Goal: Transaction & Acquisition: Obtain resource

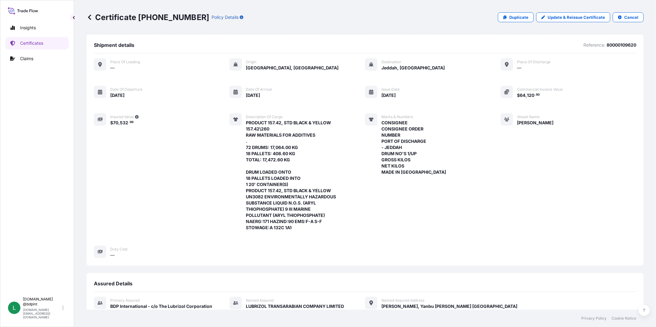
scroll to position [169, 0]
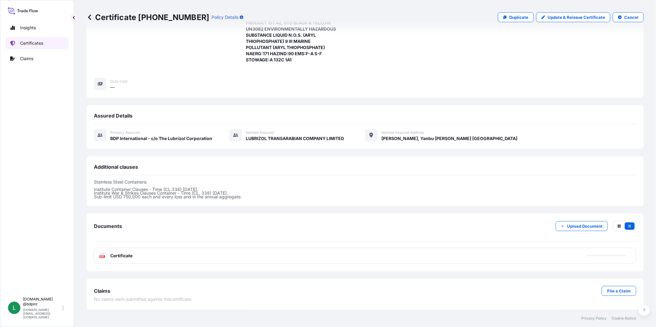
click at [40, 43] on p "Certificates" at bounding box center [31, 43] width 23 height 6
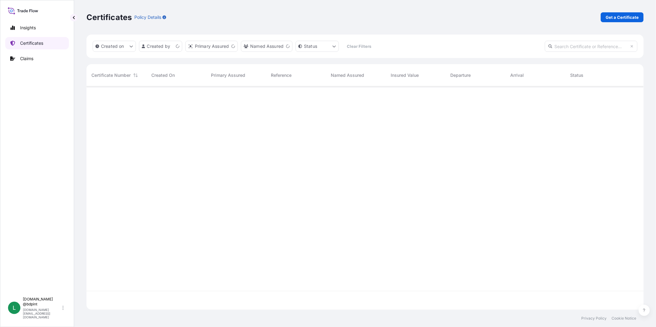
scroll to position [222, 552]
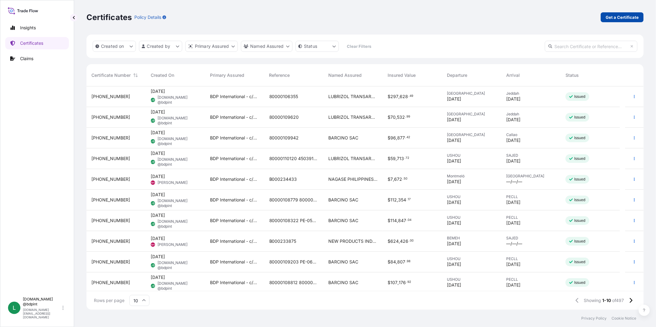
click at [621, 16] on p "Get a Certificate" at bounding box center [622, 17] width 33 height 6
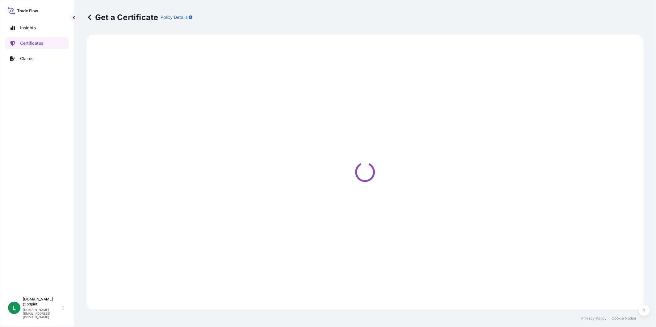
select select "Barge"
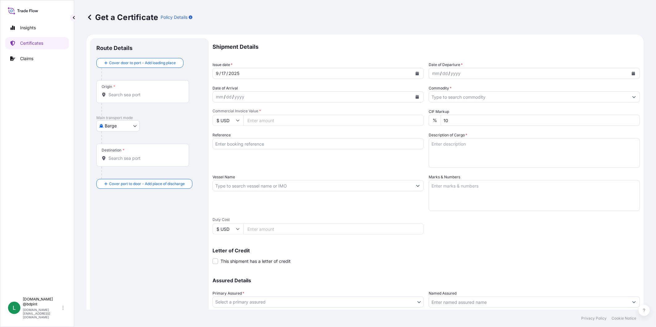
click at [416, 74] on icon "Calendar" at bounding box center [417, 74] width 3 height 4
click at [272, 123] on div "11" at bounding box center [270, 125] width 11 height 11
click at [629, 76] on button "Calendar" at bounding box center [634, 74] width 10 height 10
click at [505, 125] on div "13" at bounding box center [507, 125] width 11 height 11
click at [412, 96] on button "Calendar" at bounding box center [417, 97] width 10 height 10
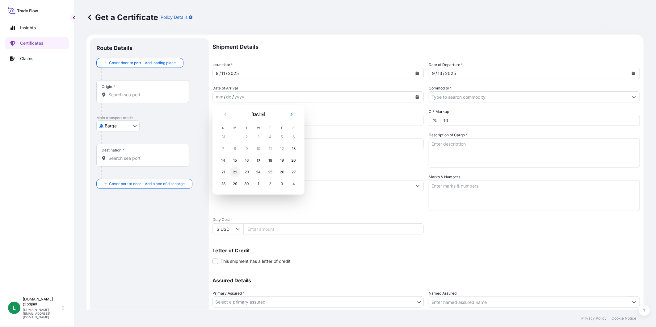
click at [237, 174] on div "22" at bounding box center [234, 172] width 11 height 11
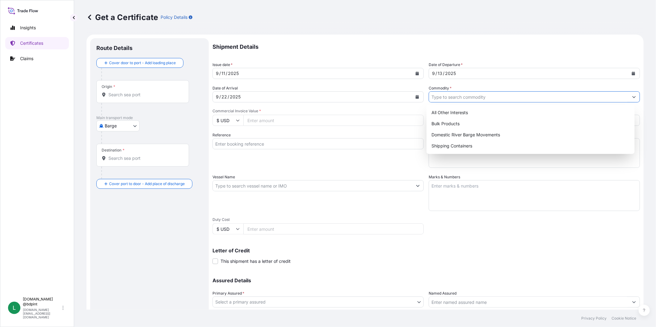
click at [529, 98] on input "Commodity *" at bounding box center [529, 96] width 200 height 11
click at [465, 144] on div "Shipping Containers" at bounding box center [530, 146] width 203 height 11
type input "Shipping Containers"
click at [254, 124] on input "Commercial Invoice Value *" at bounding box center [333, 120] width 180 height 11
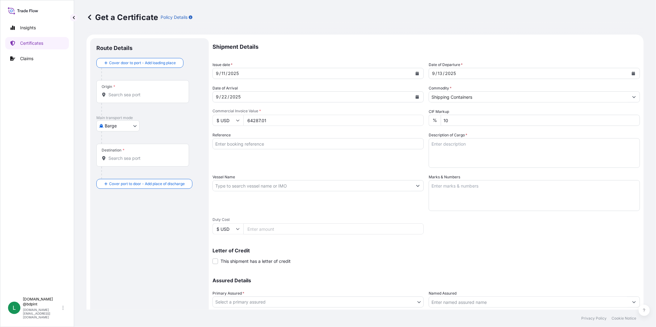
type input "64287.01"
click at [486, 146] on textarea "Description of Cargo *" at bounding box center [534, 153] width 211 height 30
paste textarea "LOREMIPS® 4545 DOLOR 5989 SITAMETC® AD0226E, SED. DOEIU & TEMPOR INCIDIDU 115 U…"
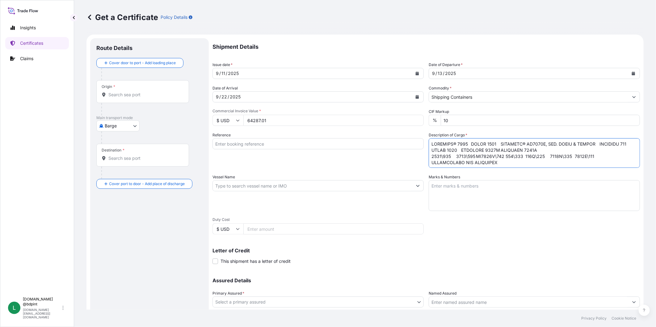
scroll to position [325, 0]
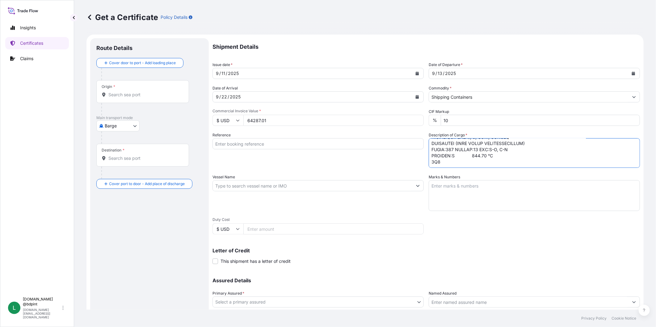
type textarea "LOREMIPS® 4545 DOLOR 5989 SITAMETC® AD0226E, SED. DOEIU & TEMPOR INCIDIDU 115 U…"
click at [464, 120] on input "10" at bounding box center [540, 120] width 199 height 11
click at [265, 149] on div "Reference" at bounding box center [317, 150] width 211 height 36
click at [237, 143] on input "Reference" at bounding box center [317, 143] width 211 height 11
paste input "80000109433"
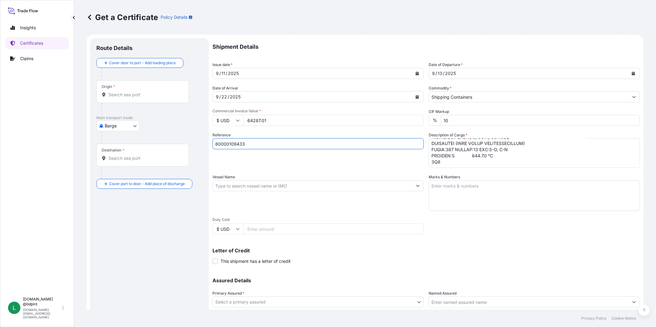
type input "80000109433"
click at [292, 188] on input "Vessel Name" at bounding box center [313, 185] width 200 height 11
click at [397, 325] on footer "Privacy Policy Cookie Notice" at bounding box center [365, 318] width 582 height 17
click at [279, 183] on input "Vessel Name" at bounding box center [313, 185] width 200 height 11
paste input "90063597"
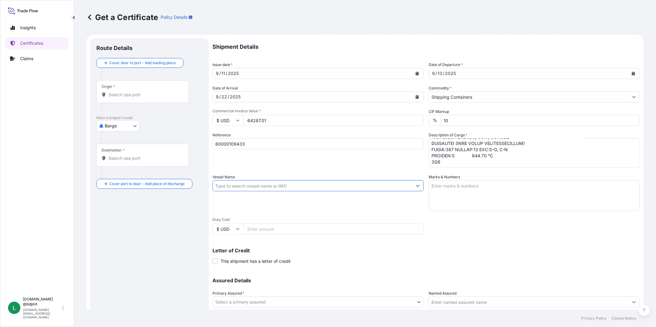
type input "90063597"
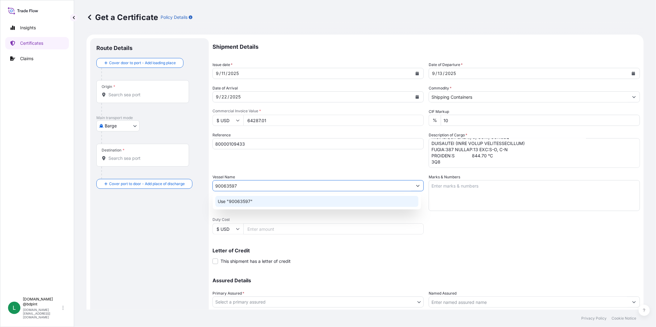
click at [263, 203] on div "Use "90063597"" at bounding box center [316, 201] width 203 height 11
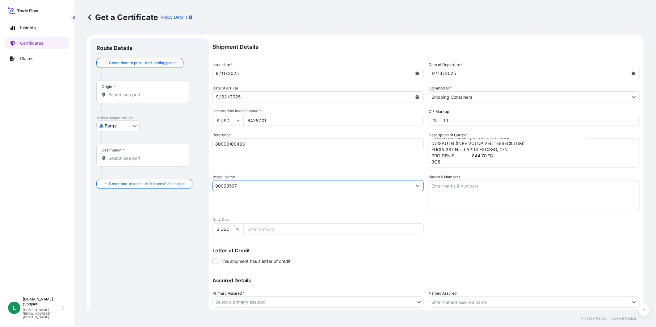
click at [266, 184] on input "90063597" at bounding box center [313, 185] width 200 height 11
paste input "RDO ENDEAVOUR"
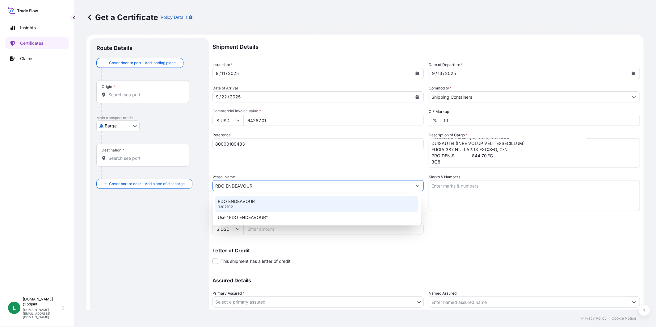
click at [286, 204] on div "RDO ENDEAVOUR 9302102" at bounding box center [316, 204] width 203 height 16
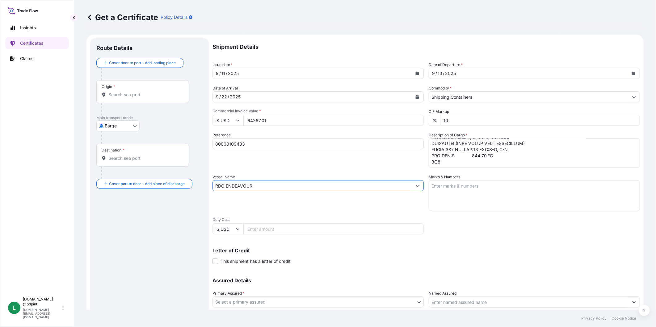
type input "RDO ENDEAVOUR"
click at [490, 193] on textarea "Marks & Numbers" at bounding box center [534, 195] width 211 height 31
paste textarea "CONSIGNEE CONSIGNEE ORDER REFERENCE NUMBER SHIPPER ORDER NUMBER (LZ ORDER NUMBE…"
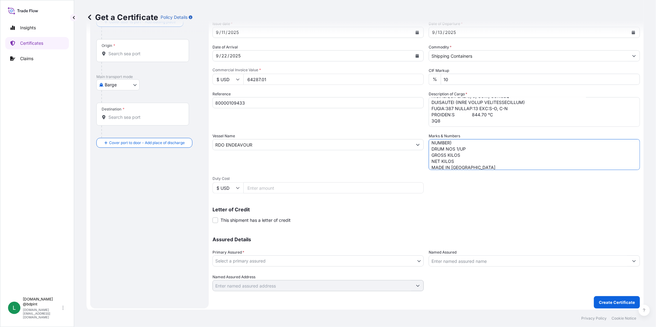
scroll to position [43, 0]
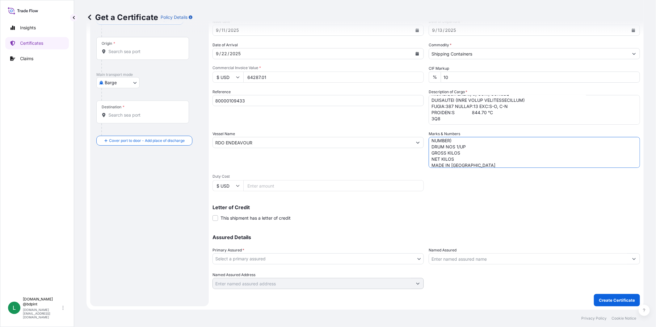
type textarea "CONSIGNEE CONSIGNEE ORDER REFERENCE NUMBER SHIPPER ORDER NUMBER (LZ ORDER NUMBE…"
click at [296, 255] on body "Insights Certificates Claims L [DOMAIN_NAME] @bdpint [DOMAIN_NAME][EMAIL_ADDRES…" at bounding box center [328, 163] width 656 height 327
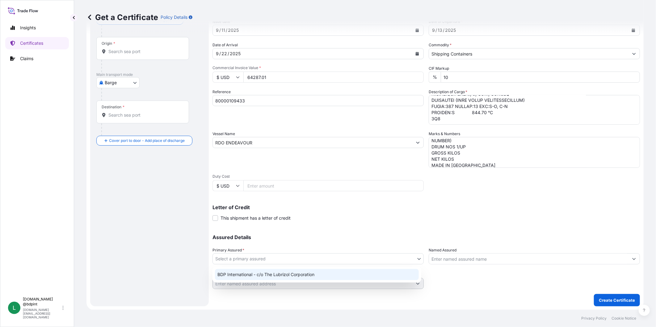
click at [276, 272] on div "BDP International - c/o The Lubrizol Corporation" at bounding box center [317, 274] width 204 height 11
select select "31972"
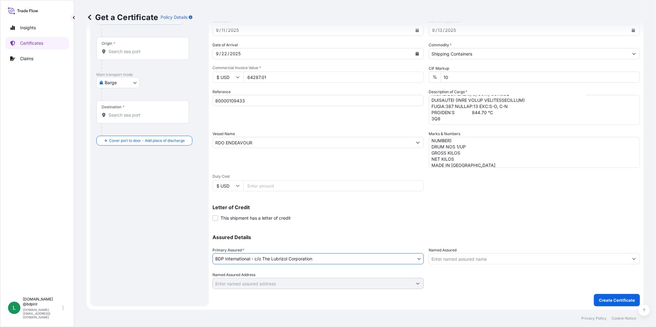
click at [470, 263] on input "Named Assured" at bounding box center [529, 259] width 200 height 11
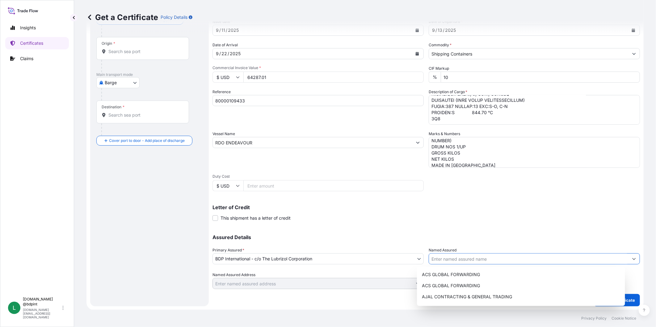
paste input "KEMIZOL SAS"
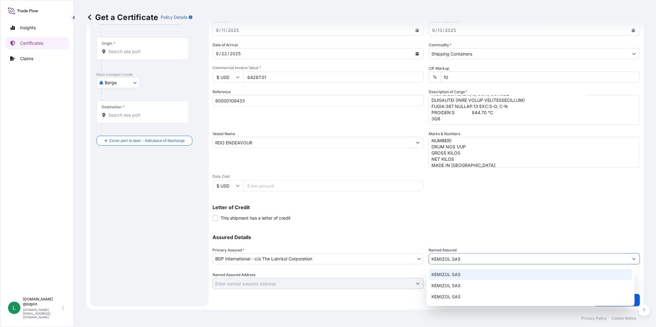
click at [482, 276] on div "KEMIZOL SAS" at bounding box center [530, 274] width 203 height 11
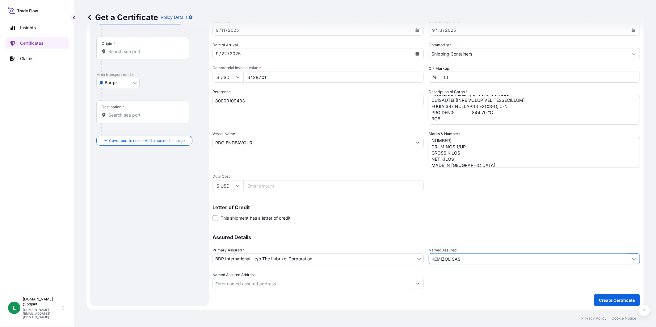
type input "KEMIZOL SAS"
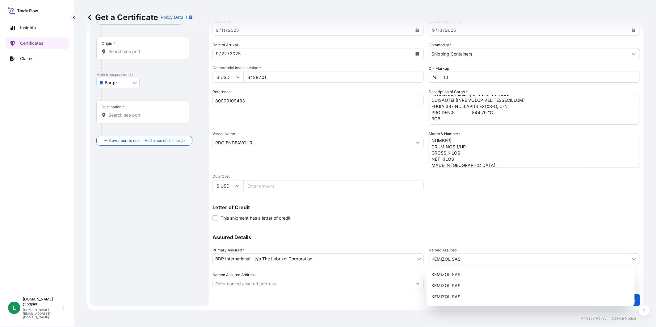
click at [463, 212] on div "Letter of Credit This shipment has a letter of credit Letter of credit * Letter…" at bounding box center [425, 213] width 427 height 16
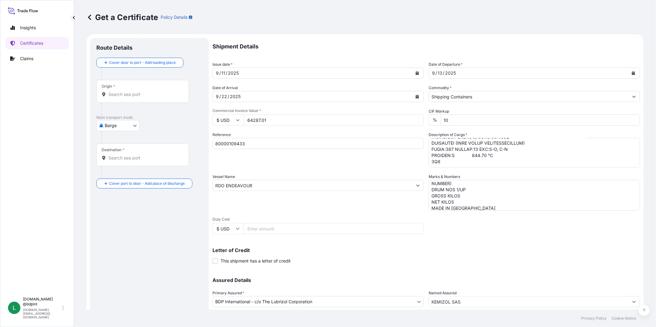
scroll to position [0, 0]
click at [125, 126] on body "15 options available. Insights Certificates Claims L [DOMAIN_NAME] @bdpint [DOM…" at bounding box center [328, 163] width 656 height 327
click at [118, 177] on span "Ocean Vessel" at bounding box center [121, 175] width 27 height 6
select select "Ocean Vessel"
click at [143, 94] on input "Origin *" at bounding box center [144, 97] width 73 height 6
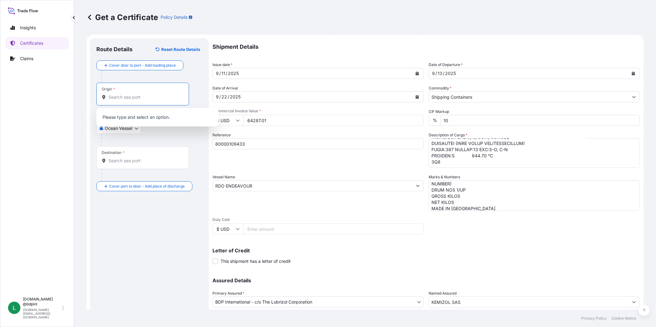
paste input "[GEOGRAPHIC_DATA], [GEOGRAPHIC_DATA]"
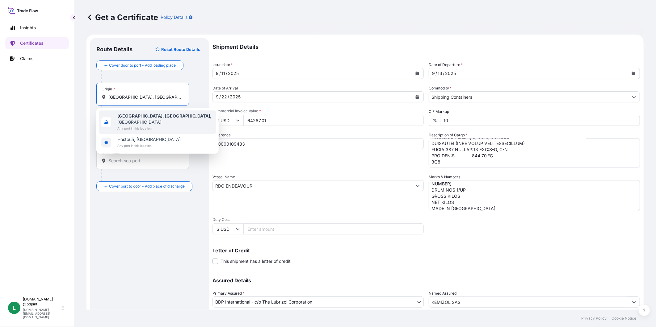
click at [156, 122] on div "[GEOGRAPHIC_DATA], [GEOGRAPHIC_DATA] , [GEOGRAPHIC_DATA] Any port in this locat…" at bounding box center [157, 122] width 117 height 23
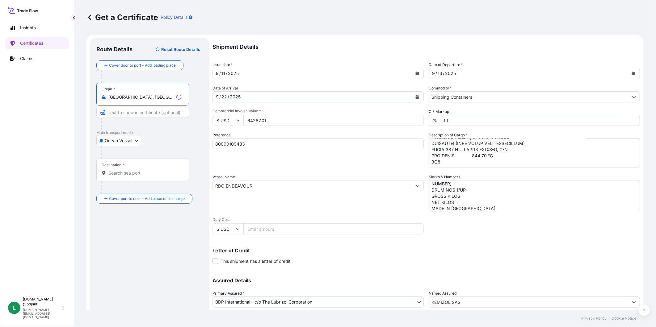
type input "[GEOGRAPHIC_DATA], [GEOGRAPHIC_DATA], [GEOGRAPHIC_DATA]"
click at [150, 167] on div "Destination *" at bounding box center [142, 170] width 93 height 23
click at [150, 170] on input "Destination *" at bounding box center [144, 173] width 73 height 6
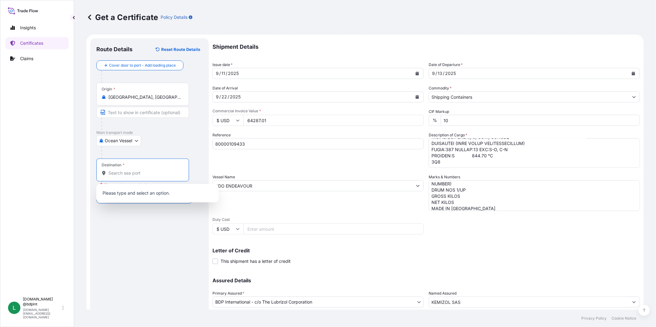
click at [162, 175] on input "Destination * Please select a destination" at bounding box center [144, 173] width 73 height 6
paste input "[GEOGRAPHIC_DATA], [GEOGRAPHIC_DATA]"
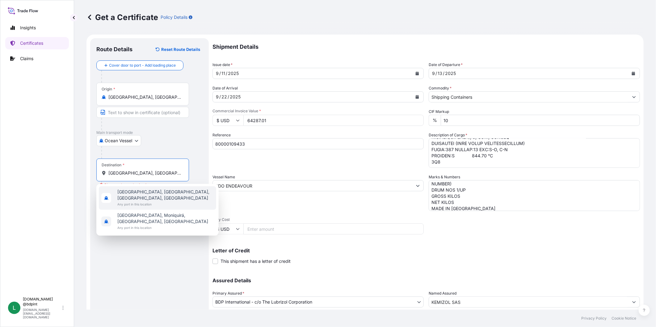
click at [157, 192] on span "[GEOGRAPHIC_DATA], [GEOGRAPHIC_DATA], [GEOGRAPHIC_DATA], [GEOGRAPHIC_DATA]" at bounding box center [165, 195] width 96 height 12
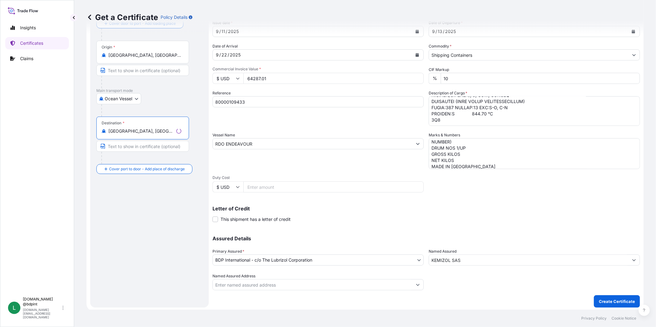
scroll to position [43, 0]
type input "[GEOGRAPHIC_DATA], [GEOGRAPHIC_DATA], [GEOGRAPHIC_DATA], [GEOGRAPHIC_DATA]"
click at [343, 283] on input "Named Assured Address" at bounding box center [313, 283] width 200 height 11
click at [412, 282] on button "Show suggestions" at bounding box center [417, 283] width 11 height 11
click at [477, 261] on input "KEMIZOL SAS" at bounding box center [529, 259] width 200 height 11
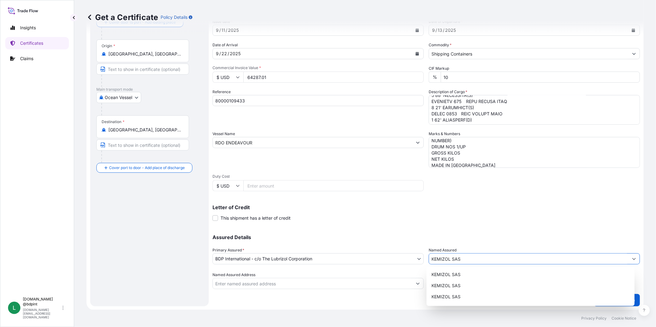
scroll to position [132, 0]
click at [489, 219] on div "Letter of Credit This shipment has a letter of credit Letter of credit * Letter…" at bounding box center [425, 213] width 427 height 16
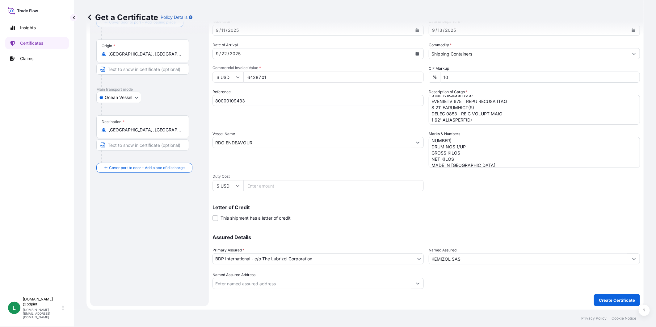
click at [412, 286] on button "Show suggestions" at bounding box center [417, 283] width 11 height 11
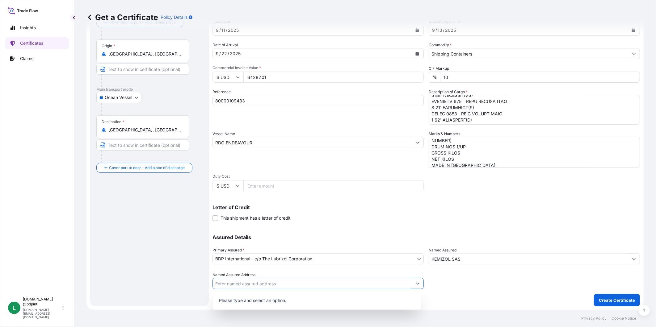
click at [466, 191] on div "Shipment Details Issue date * [DATE] Date of Departure * [DATE] Date of Arrival…" at bounding box center [425, 142] width 427 height 294
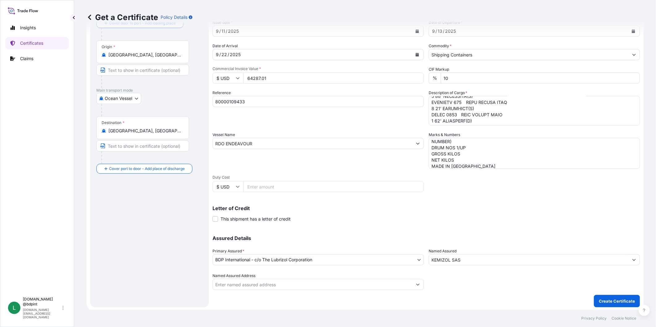
scroll to position [43, 0]
click at [610, 302] on p "Create Certificate" at bounding box center [617, 300] width 36 height 6
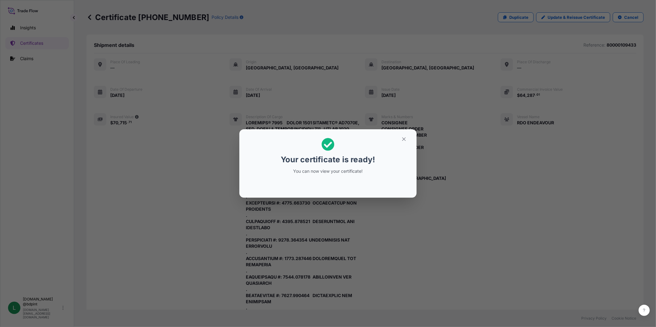
click at [446, 209] on div "Your certificate is ready! You can now view your certificate!" at bounding box center [328, 163] width 656 height 327
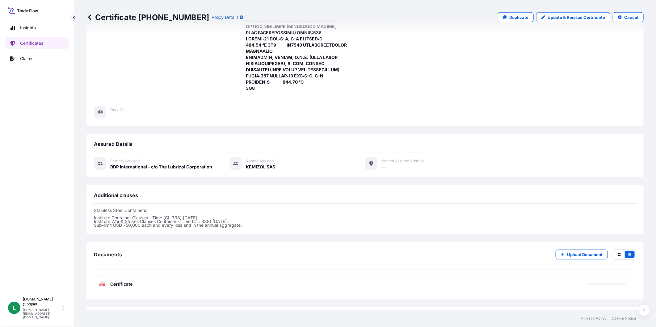
scroll to position [465, 0]
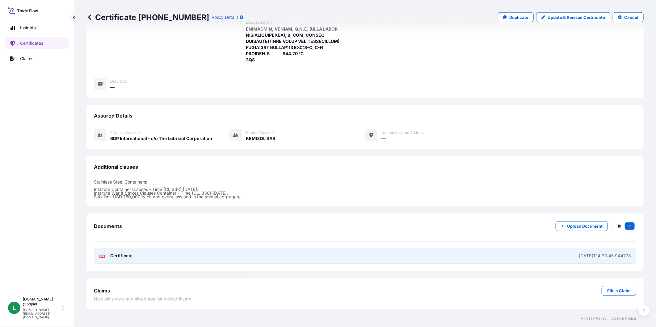
click at [121, 258] on span "Certificate" at bounding box center [121, 256] width 22 height 6
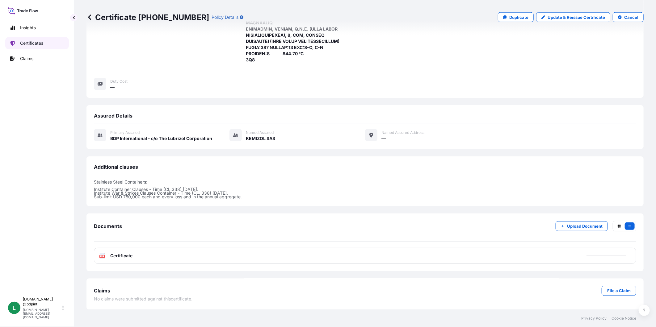
click at [24, 40] on p "Certificates" at bounding box center [31, 43] width 23 height 6
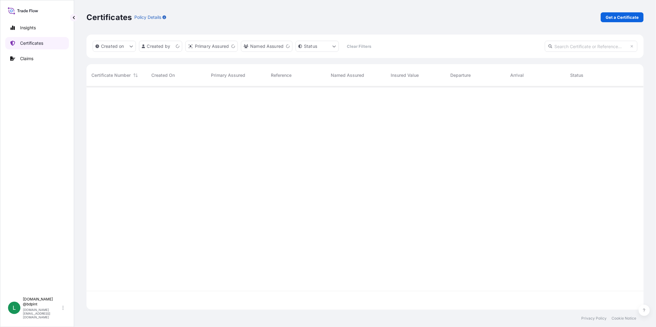
scroll to position [222, 552]
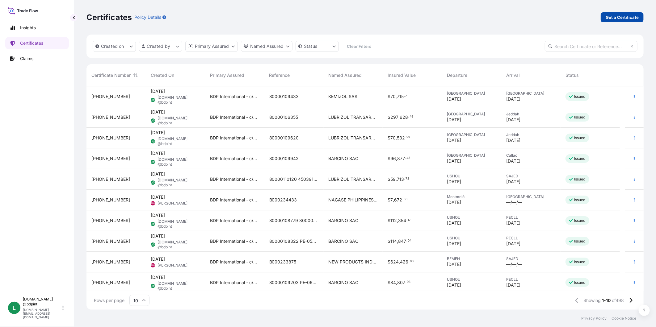
click at [626, 19] on p "Get a Certificate" at bounding box center [622, 17] width 33 height 6
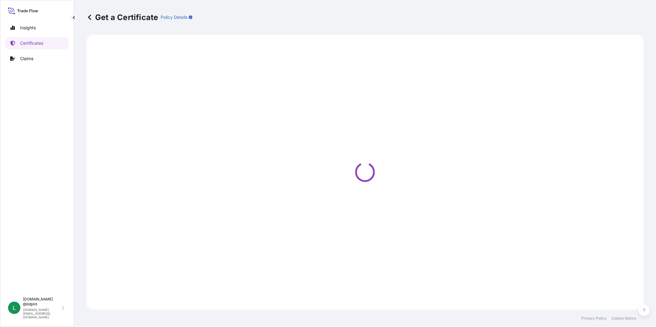
select select "Barge"
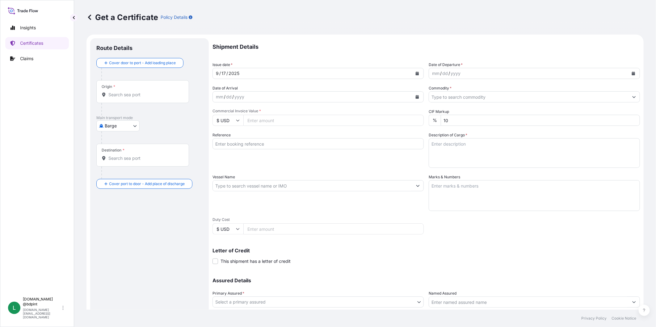
click at [417, 76] on button "Calendar" at bounding box center [417, 74] width 10 height 10
click at [292, 126] on div "13" at bounding box center [293, 125] width 11 height 11
click at [629, 76] on button "Calendar" at bounding box center [634, 74] width 10 height 10
click at [509, 124] on div "13" at bounding box center [507, 125] width 11 height 11
click at [412, 97] on button "Calendar" at bounding box center [417, 97] width 10 height 10
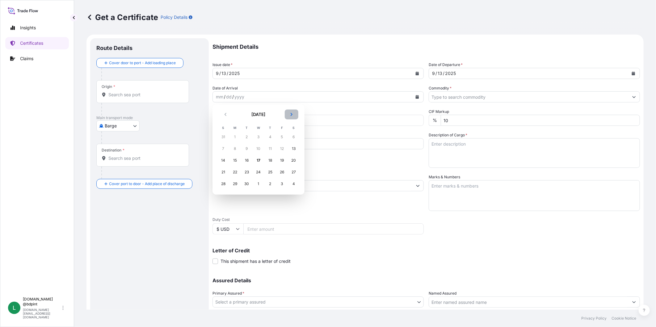
click at [291, 113] on icon "Next" at bounding box center [292, 114] width 2 height 3
click at [272, 139] on div "2" at bounding box center [270, 137] width 11 height 11
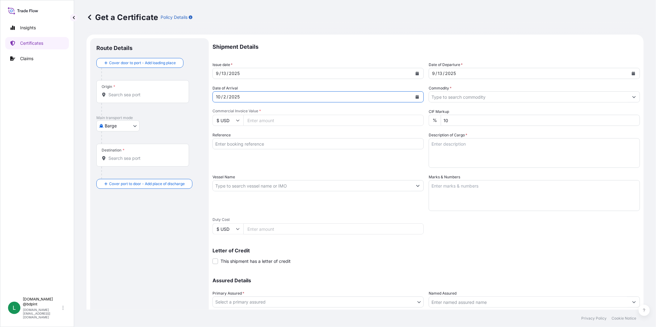
click at [471, 99] on input "Commodity *" at bounding box center [529, 96] width 200 height 11
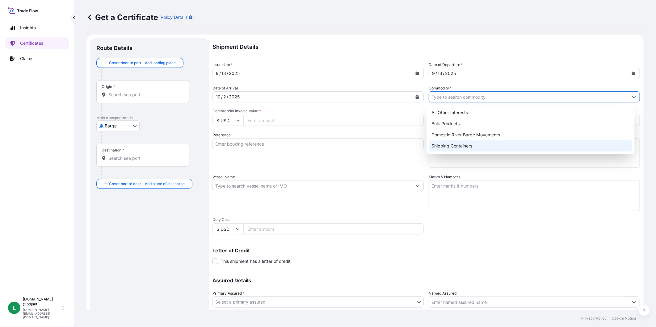
click at [467, 148] on div "Shipping Containers" at bounding box center [530, 146] width 203 height 11
type input "Shipping Containers"
click at [305, 116] on input "Commercial Invoice Value *" at bounding box center [333, 120] width 180 height 11
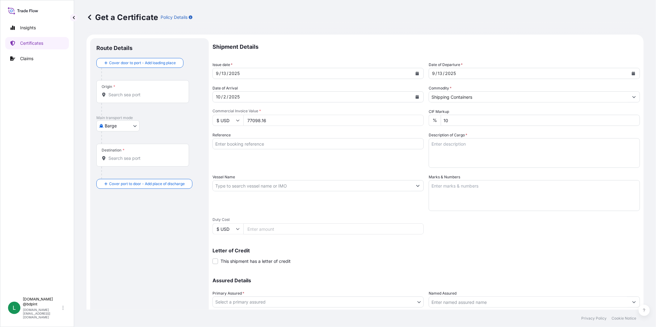
type input "77098.16"
click at [289, 145] on input "Reference" at bounding box center [317, 143] width 211 height 11
paste input "80000109495"
type input "80000109495"
click at [473, 147] on textarea "Description of Cargo *" at bounding box center [534, 153] width 211 height 30
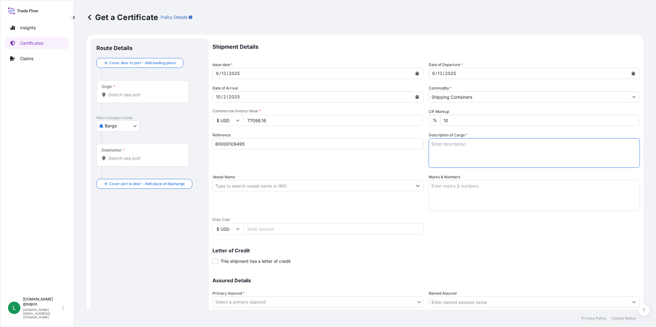
click at [475, 146] on textarea "Description of Cargo *" at bounding box center [534, 153] width 211 height 30
paste textarea "FC9250\260 LUBRICATING OIL ADDITIVES 80 DRUMS: 17280 KGS 20 PALLETS: 454 KGS TO…"
type textarea "FC9250\260 LUBRICATING OIL ADDITIVES 80 DRUMS: 17280 KGS 20 PALLETS: 454 KGS TO…"
click at [282, 187] on input "Vessel Name" at bounding box center [313, 185] width 200 height 11
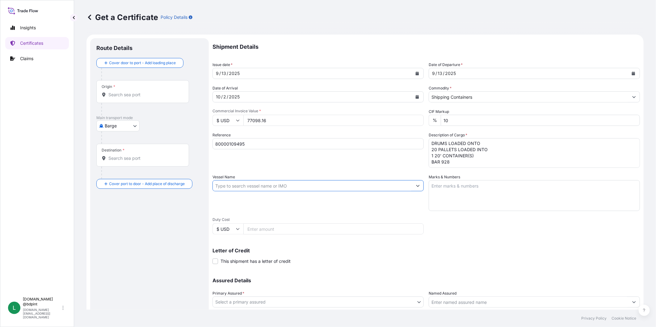
paste input "MSC KUMSAL"
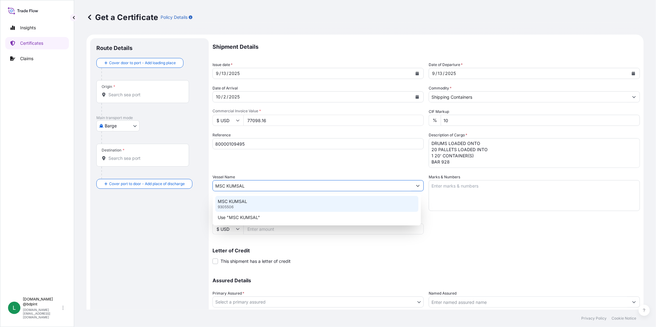
click at [263, 203] on div "MSC KUMSAL 9305506" at bounding box center [316, 204] width 203 height 16
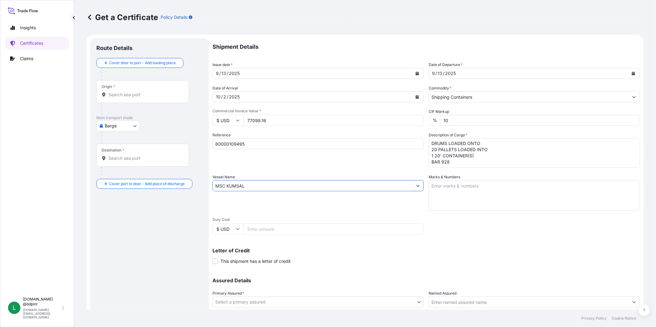
type input "MSC KUMSAL"
click at [506, 199] on textarea "Marks & Numbers" at bounding box center [534, 195] width 211 height 31
paste textarea "CONSIGNEE CONSIGNEE ORDER REFERENCE NUMBER SHIPPER ORDER NUMBER (LZ ORDER NUMBE…"
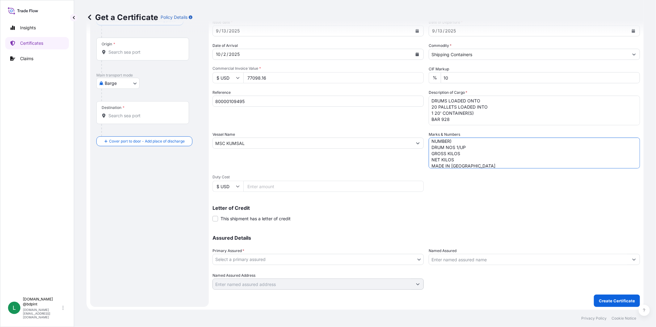
scroll to position [43, 0]
type textarea "CONSIGNEE CONSIGNEE ORDER REFERENCE NUMBER SHIPPER ORDER NUMBER (LZ ORDER NUMBE…"
click at [358, 258] on body "Insights Certificates Claims L [DOMAIN_NAME] @bdpint [DOMAIN_NAME][EMAIL_ADDRES…" at bounding box center [328, 163] width 656 height 327
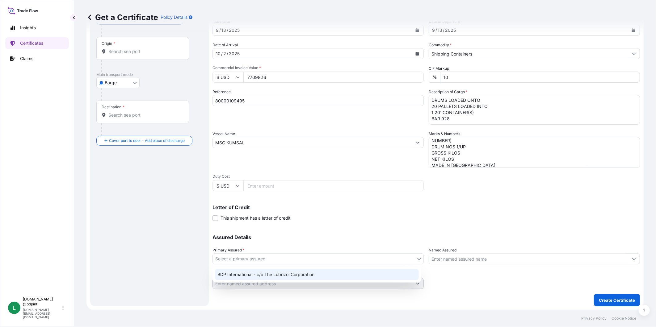
click at [311, 276] on div "BDP International - c/o The Lubrizol Corporation" at bounding box center [317, 274] width 204 height 11
select select "31972"
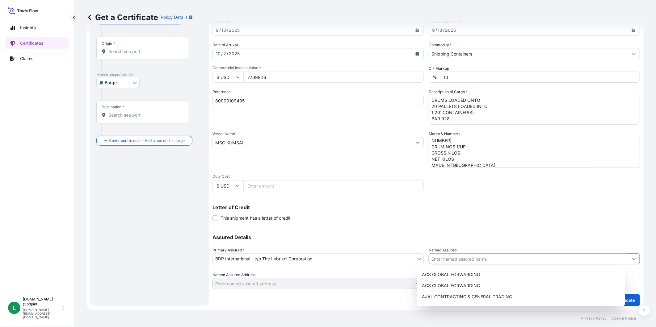
click at [495, 261] on input "Named Assured" at bounding box center [529, 259] width 200 height 11
paste input "BARCINO SAC"
type input "BARCINO SAC"
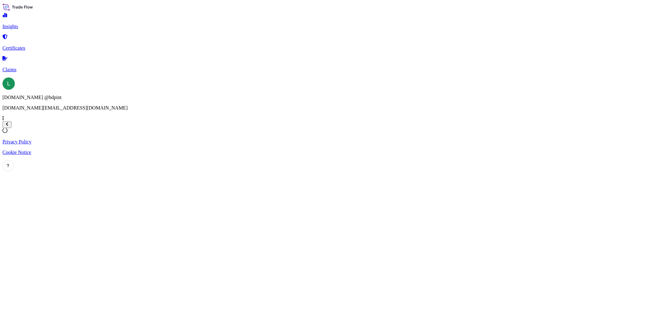
select select "2025"
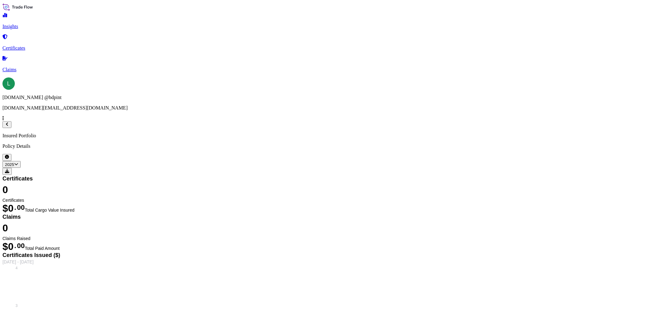
click at [31, 45] on p "Certificates" at bounding box center [327, 48] width 651 height 6
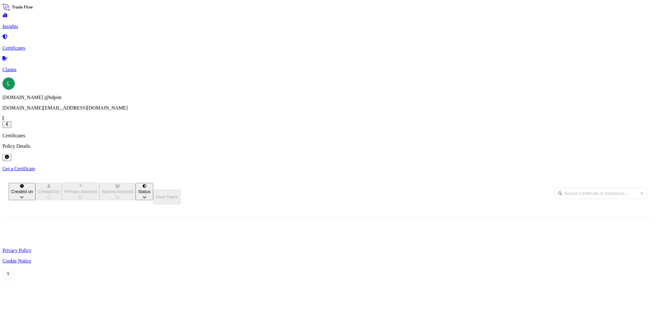
scroll to position [222, 552]
click at [36, 183] on button "Created on" at bounding box center [22, 191] width 27 height 17
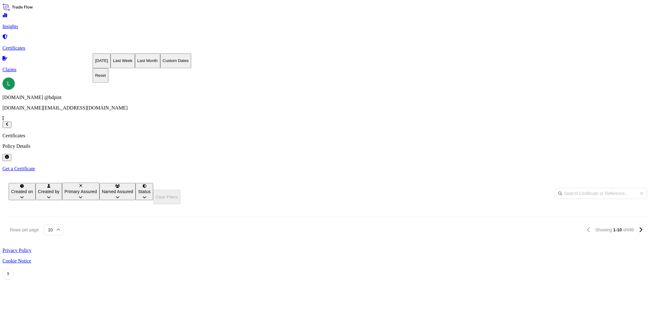
click at [111, 58] on button "Today" at bounding box center [102, 60] width 18 height 15
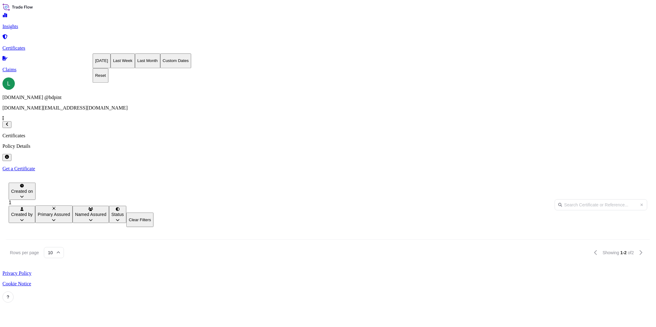
click at [36, 183] on button "Created on" at bounding box center [22, 191] width 27 height 17
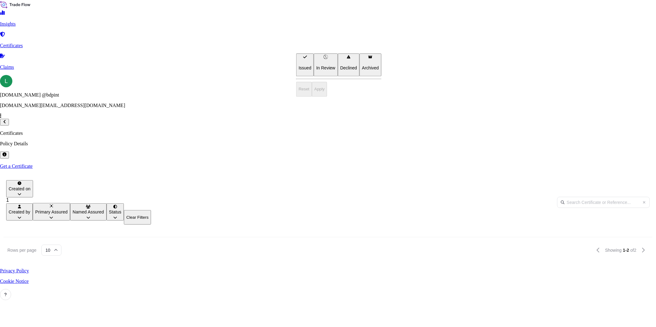
click at [337, 45] on html "Insights Certificates Claims L lubrizol.docs @bdpint lubrizol.docs@bdpint.com C…" at bounding box center [328, 151] width 656 height 303
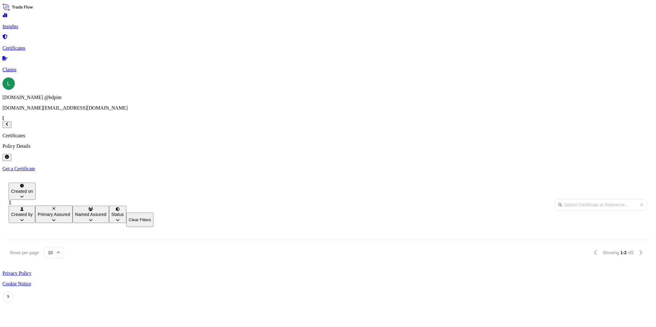
click at [327, 46] on html "Insights Certificates Claims L lubrizol.docs @bdpint lubrizol.docs@bdpint.com C…" at bounding box center [328, 152] width 656 height 305
click at [36, 183] on button "Created on" at bounding box center [22, 191] width 27 height 17
click at [106, 78] on p "Reset" at bounding box center [100, 75] width 11 height 5
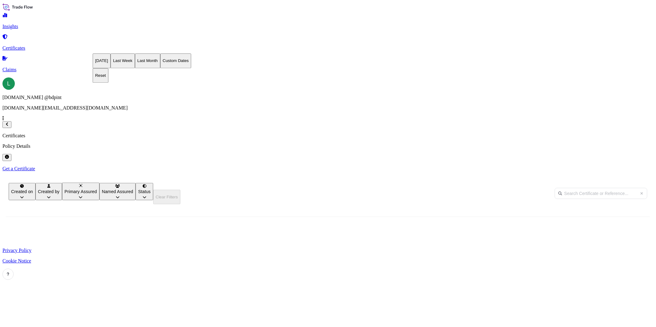
click at [257, 133] on div "Certificates Policy Details Get a Certificate" at bounding box center [327, 152] width 651 height 38
click at [610, 166] on link "Get a Certificate" at bounding box center [327, 169] width 651 height 6
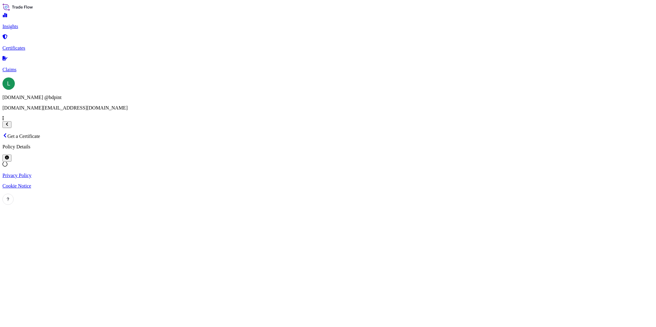
select select "Barge"
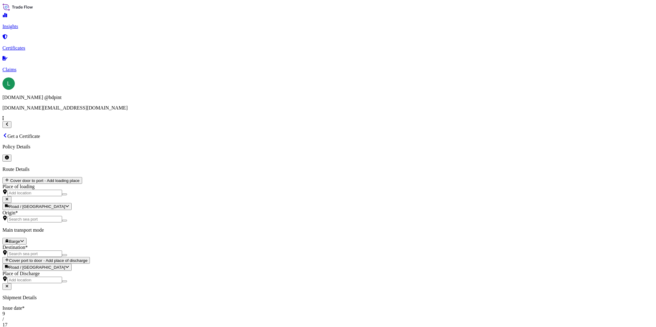
type input "77098.16"
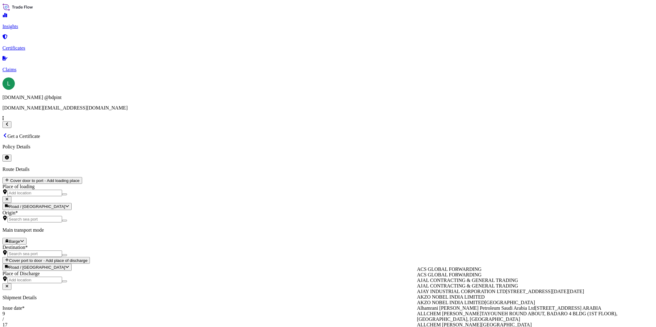
paste input "BARCINO SAC"
type input "BARCINO SAC"
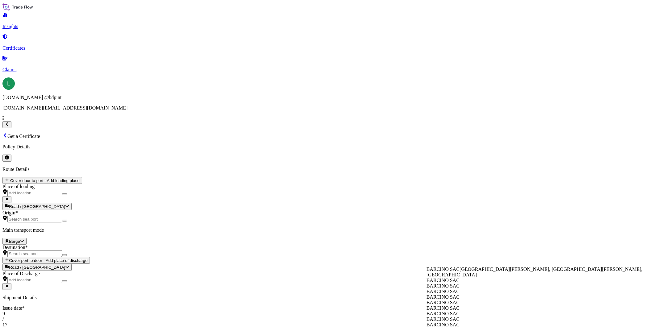
click at [470, 276] on div "BARCINO SAC San Isidro, San Isidro, Peru" at bounding box center [541, 272] width 229 height 11
type input "San Isidro, Peru"
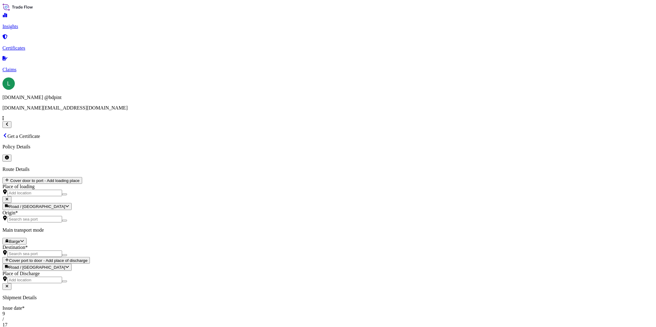
type input "BARCINO SAC"
click at [311, 272] on div "BDP International - c/o The Lubrizol Corporation" at bounding box center [261, 270] width 98 height 6
select select "31972"
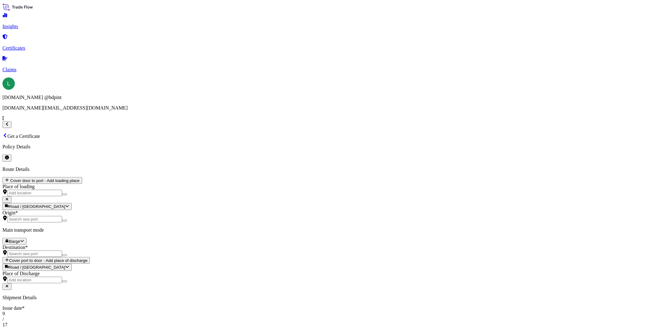
paste input "MSC KUMSAL"
click at [258, 161] on div "MSC KUMSAL 9305506" at bounding box center [235, 163] width 45 height 16
type input "MSC KUMSAL"
paste textarea "CONSIGNEE CONSIGNEE ORDER REFERENCE NUMBER SHIPPER ORDER NUMBER (LZ ORDER NUMBE…"
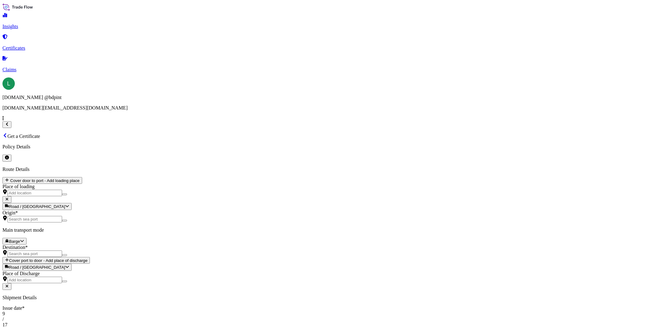
scroll to position [9, 0]
type textarea "CONSIGNEE CONSIGNEE ORDER REFERENCE NUMBER SHIPPER ORDER NUMBER (LZ ORDER NUMBE…"
paste input "80000109495"
type input "80000109495"
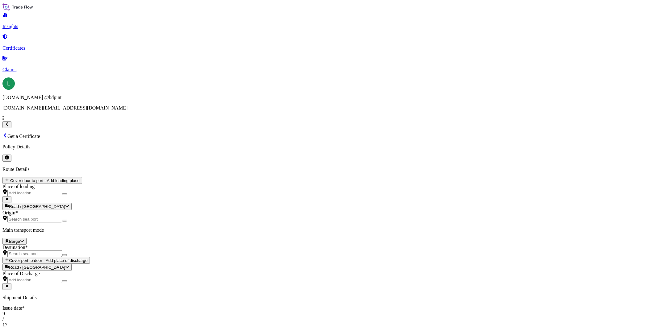
paste textarea "LUBRICATING OIL ADDITIVES 80 DRUMS: 17280 KGS 20 PALLETS: 454 KGS TOTAL: 17734 …"
type textarea "LUBRICATING OIL ADDITIVES 80 DRUMS: 17280 KGS 20 PALLETS: 454 KGS TOTAL: 17734 …"
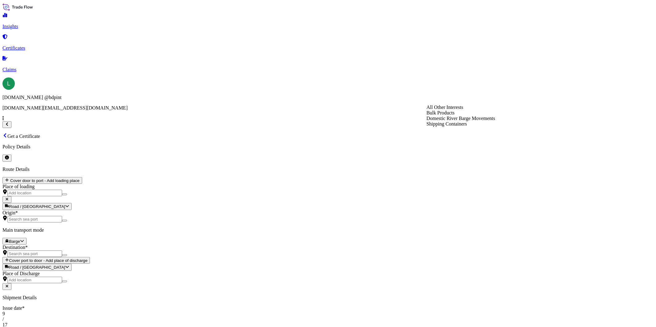
click at [465, 127] on div "Shipping Containers" at bounding box center [461, 124] width 69 height 6
type input "Shipping Containers"
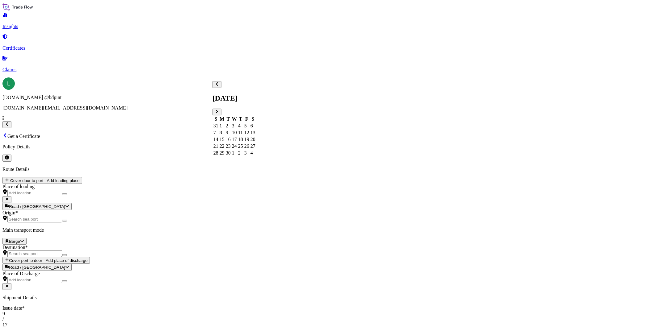
click at [255, 130] on div "13" at bounding box center [252, 133] width 5 height 6
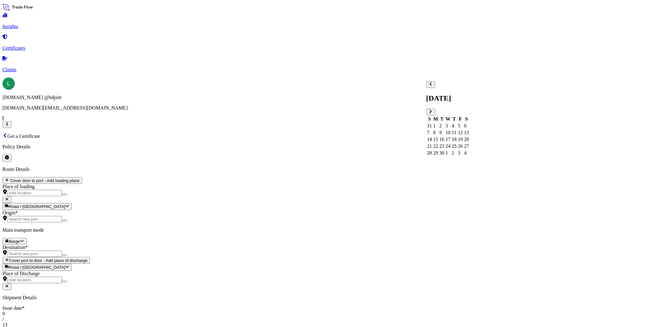
click at [469, 130] on div "13" at bounding box center [466, 133] width 5 height 6
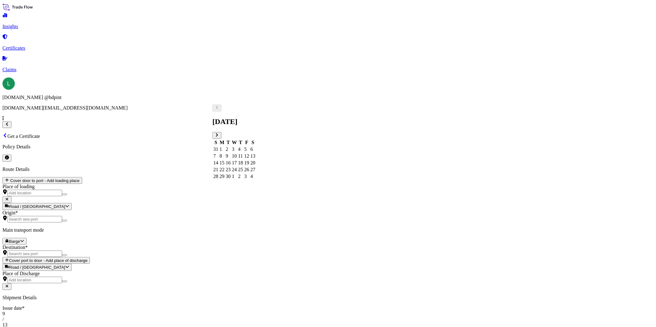
click at [255, 154] on div "13" at bounding box center [252, 157] width 5 height 6
click at [62, 216] on input "Origin *" at bounding box center [34, 219] width 55 height 6
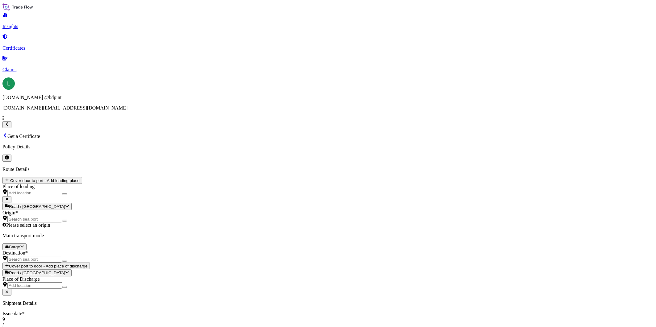
click at [137, 210] on div "Origin *" at bounding box center [327, 216] width 651 height 12
click at [62, 216] on input "Origin * Please select an origin" at bounding box center [34, 219] width 55 height 6
paste input "[GEOGRAPHIC_DATA], [GEOGRAPHIC_DATA]"
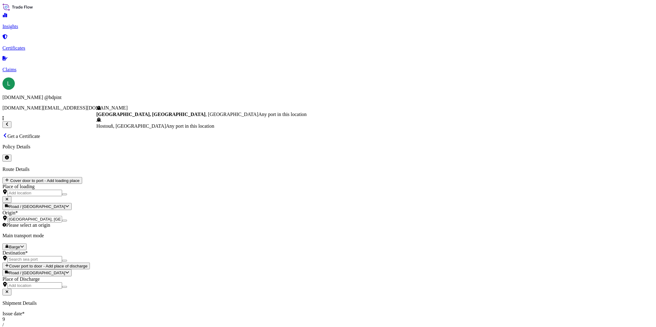
click at [259, 117] on span "Any port in this location" at bounding box center [283, 114] width 48 height 5
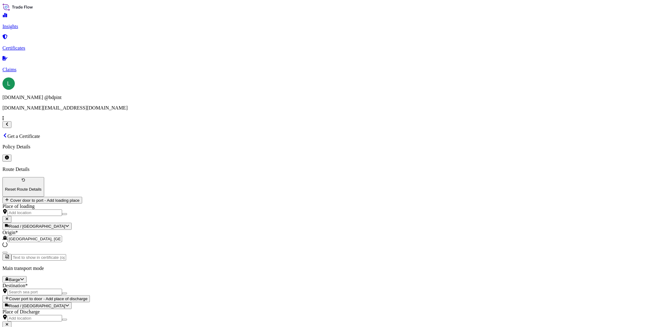
type input "[GEOGRAPHIC_DATA], [GEOGRAPHIC_DATA], [GEOGRAPHIC_DATA]"
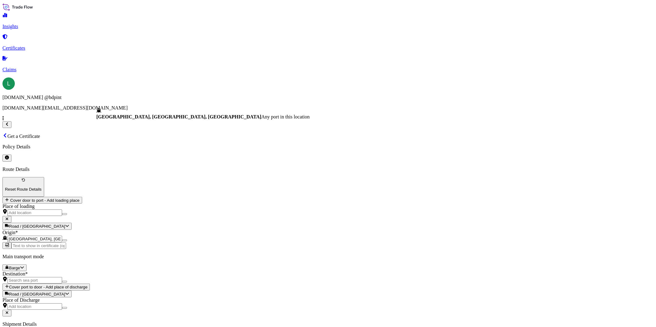
click at [62, 277] on input "Destination *" at bounding box center [34, 280] width 55 height 6
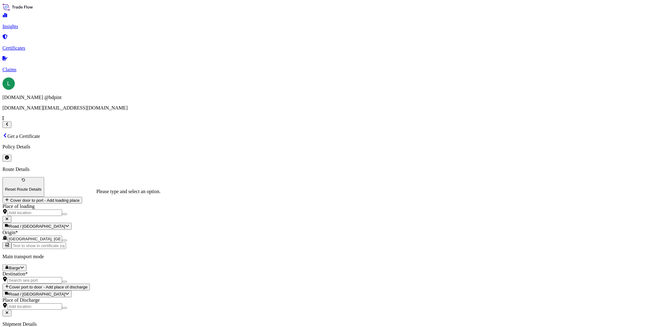
paste input "CALLAO, PERU"
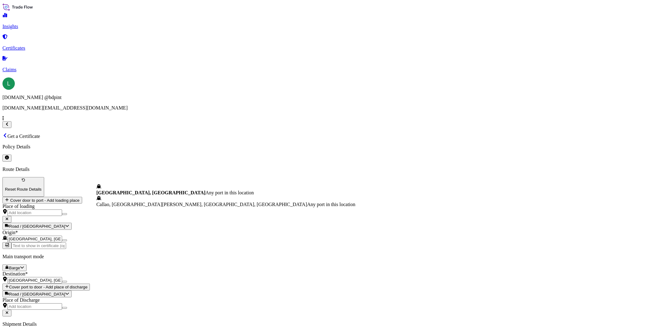
click at [161, 196] on div "Callao, Peru Any port in this location" at bounding box center [225, 190] width 259 height 12
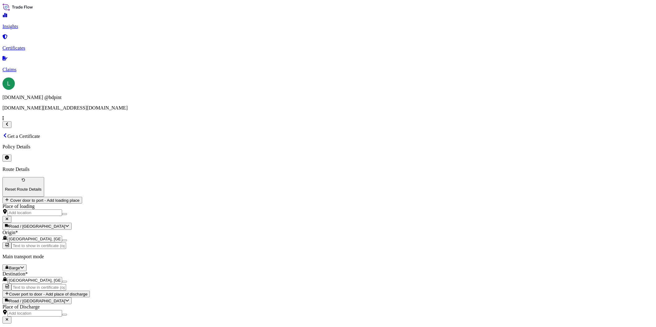
scroll to position [43, 0]
type input "Callao, Peru"
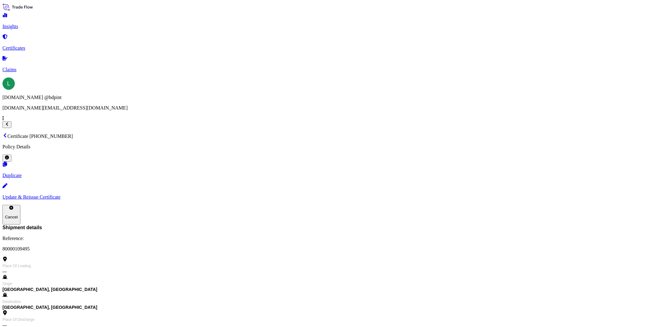
click at [562, 195] on p "Update & Reissue Certificate" at bounding box center [327, 198] width 651 height 6
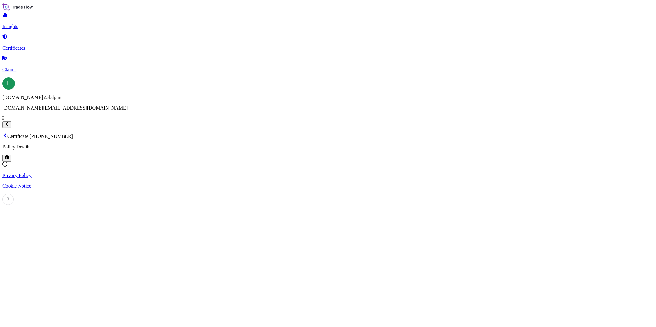
select select "Barge"
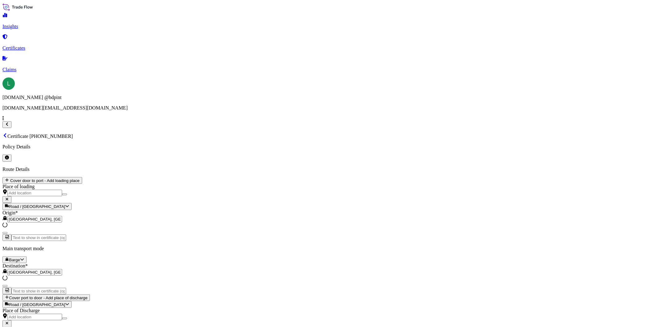
select select "31972"
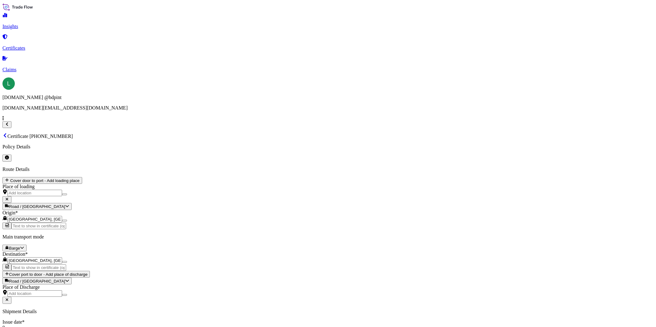
click at [218, 133] on icon "Next" at bounding box center [217, 134] width 2 height 3
click at [243, 147] on div "2" at bounding box center [240, 150] width 5 height 6
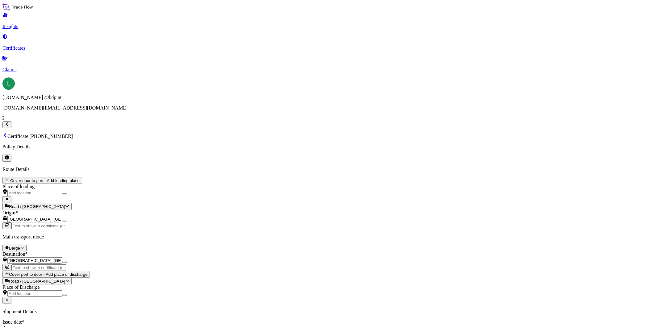
scroll to position [43, 0]
checkbox input "true"
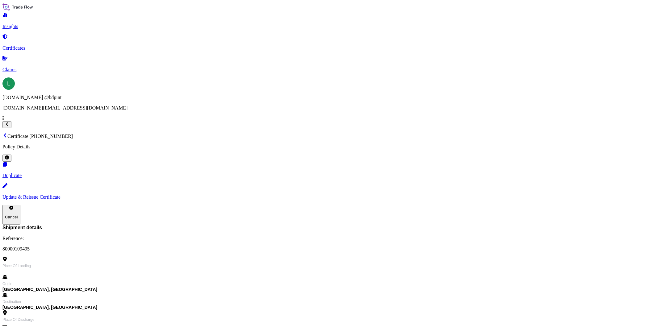
scroll to position [119, 0]
